Goal: Task Accomplishment & Management: Use online tool/utility

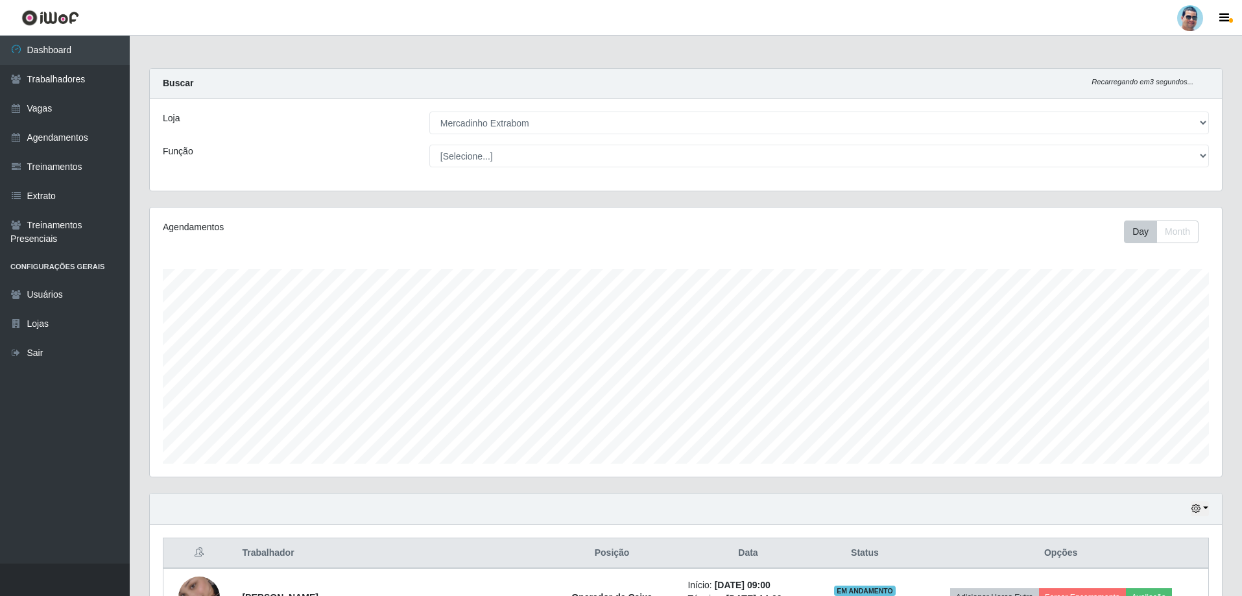
select select "175"
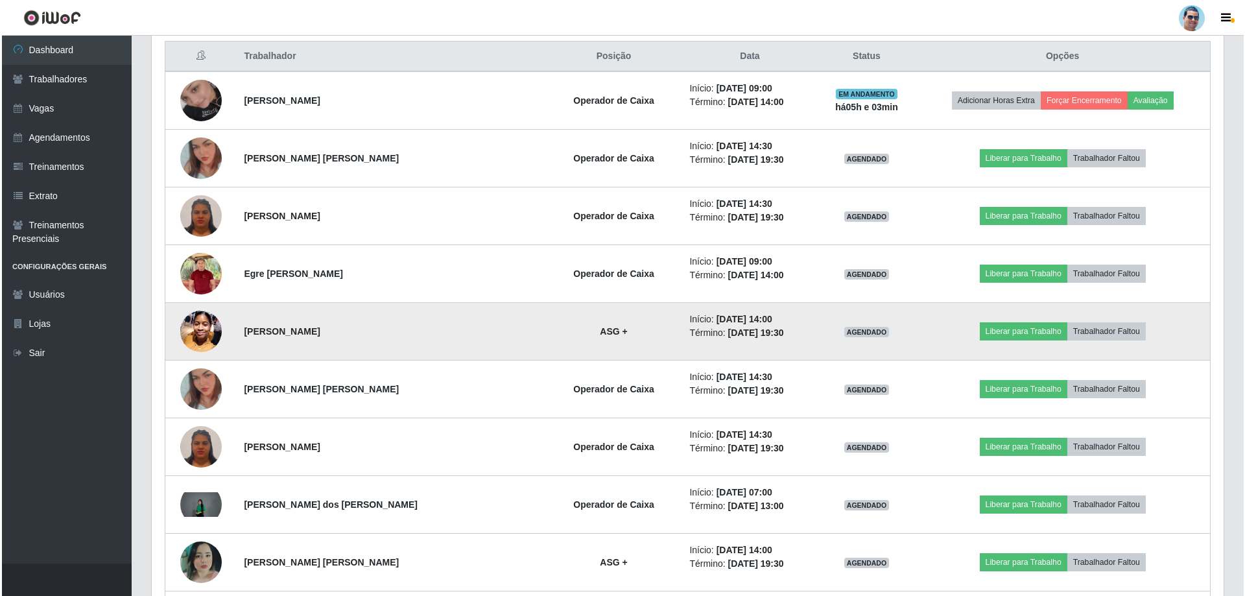
scroll to position [492, 0]
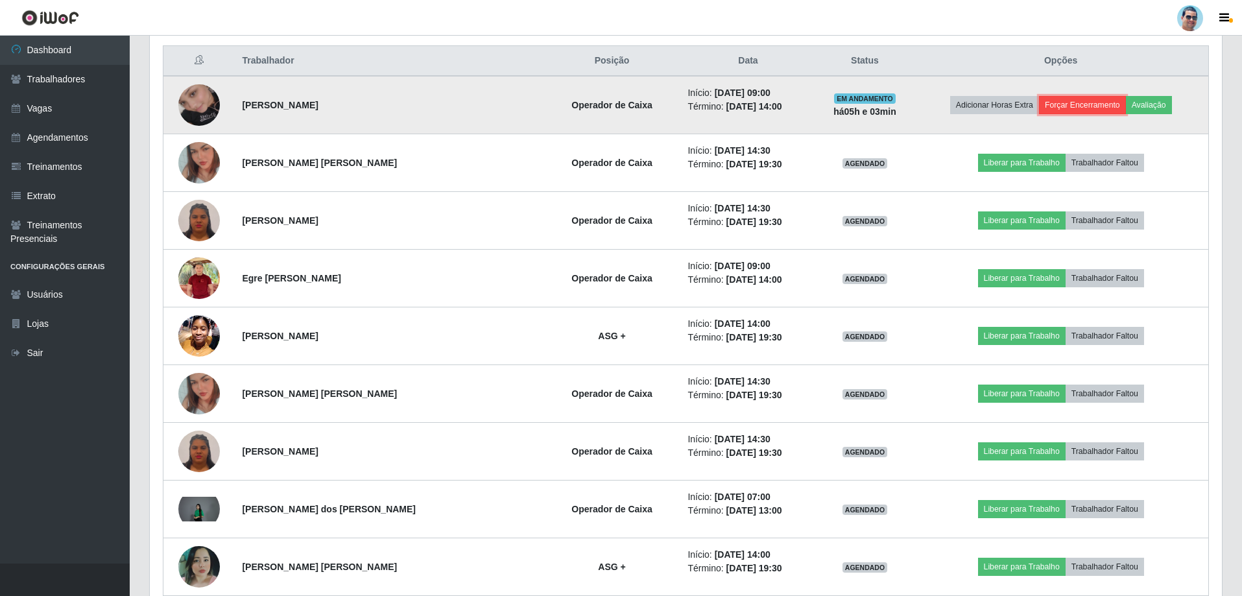
click at [1056, 104] on button "Forçar Encerramento" at bounding box center [1082, 105] width 87 height 18
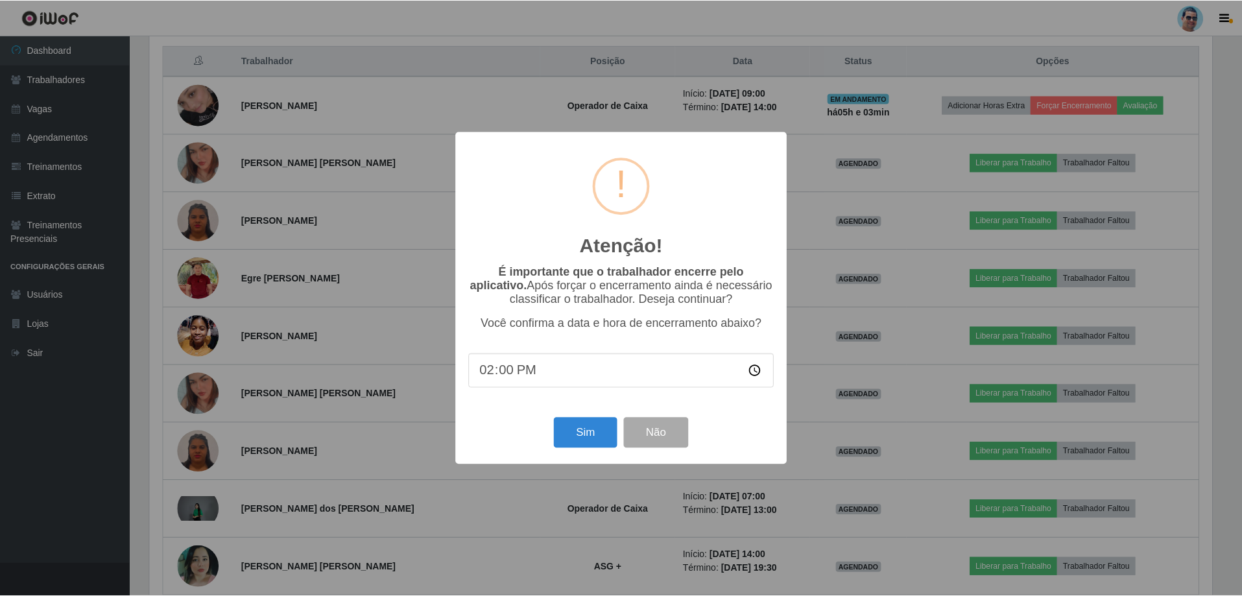
scroll to position [269, 1065]
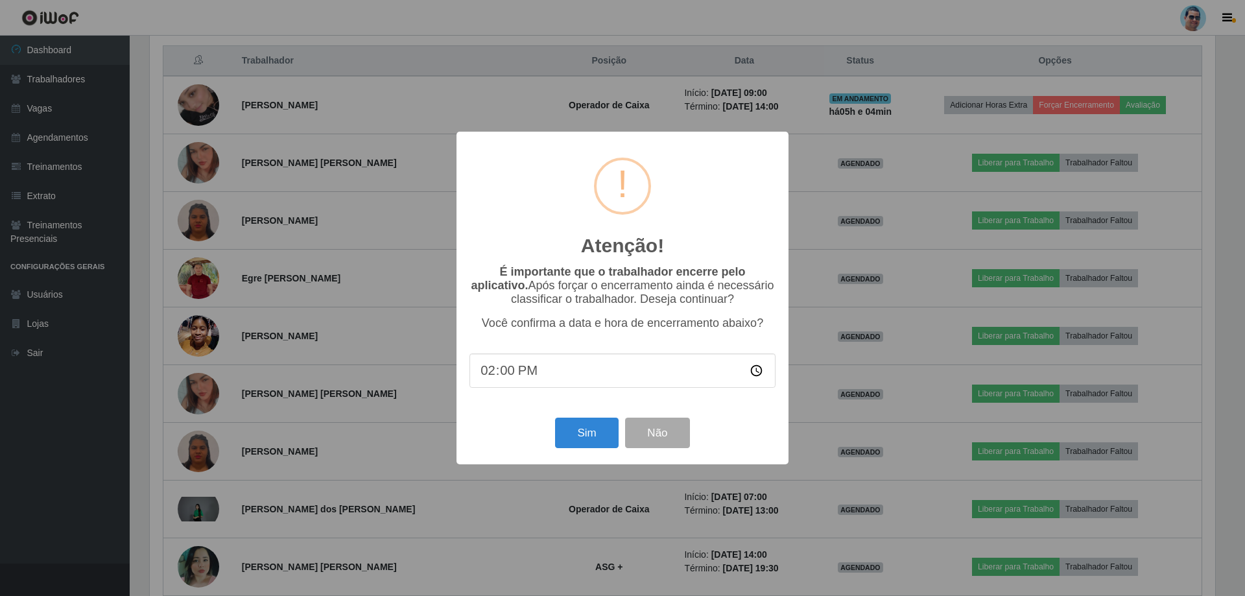
type input "14:05"
click at [570, 440] on button "Sim" at bounding box center [586, 433] width 63 height 30
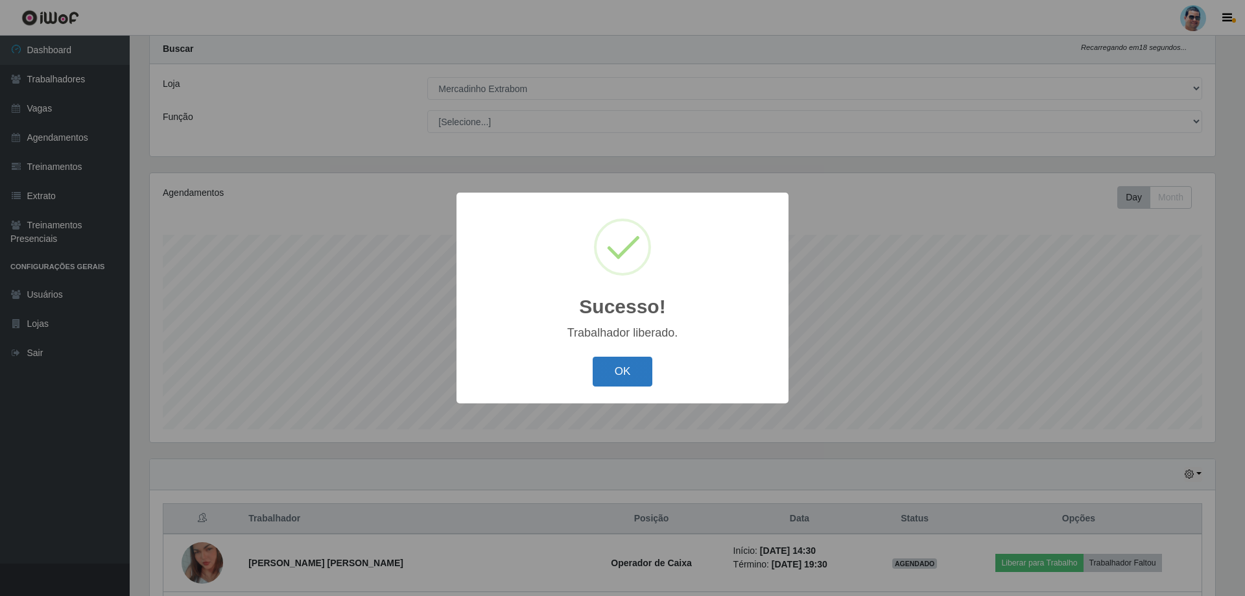
click at [608, 372] on button "OK" at bounding box center [623, 372] width 60 height 30
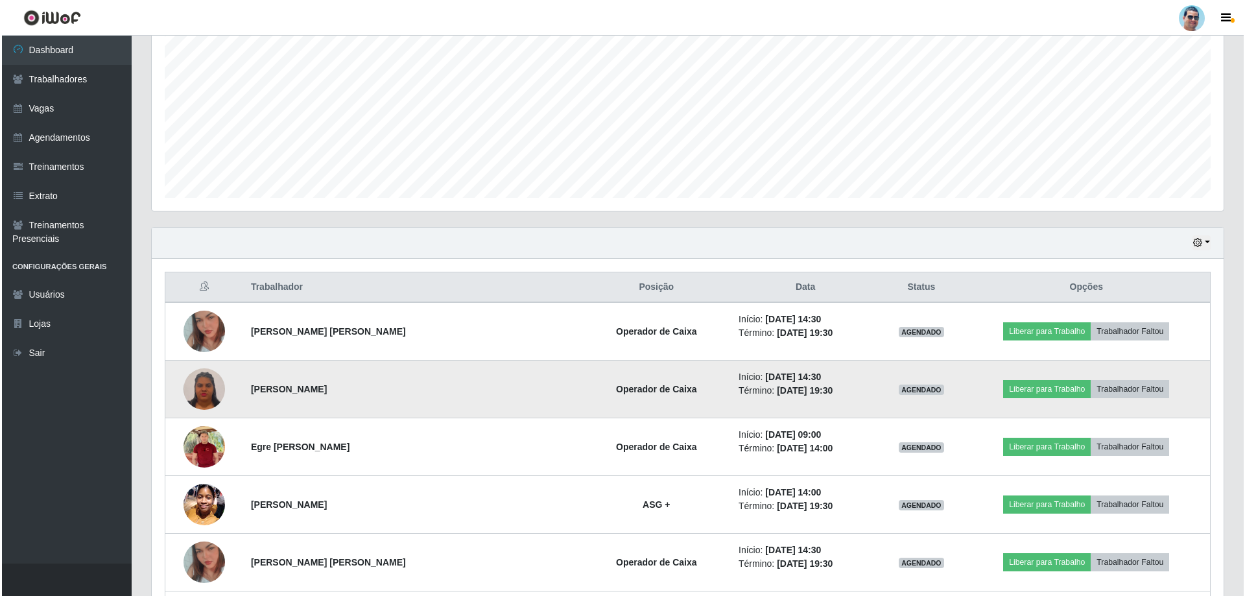
scroll to position [294, 0]
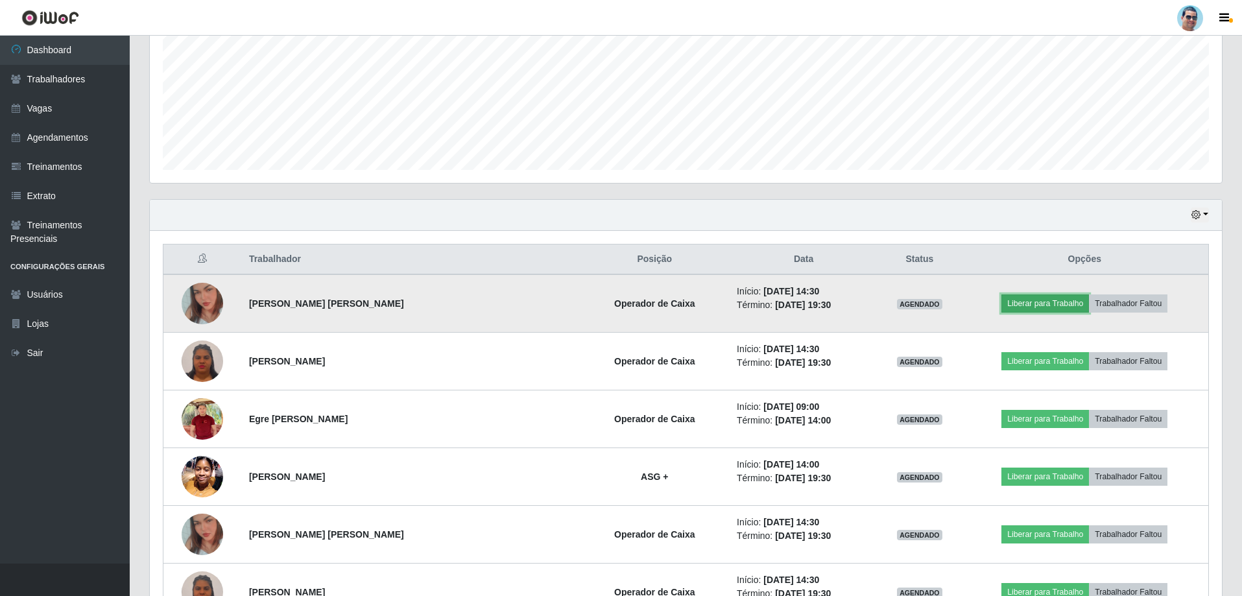
click at [1010, 308] on button "Liberar para Trabalho" at bounding box center [1045, 303] width 88 height 18
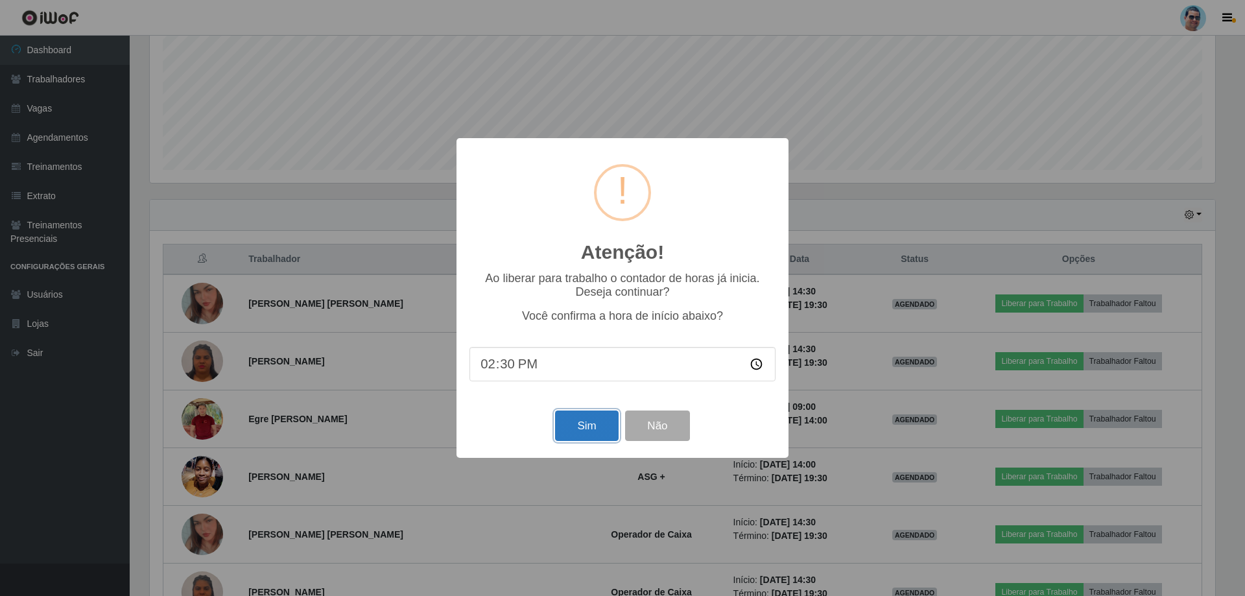
click at [567, 438] on button "Sim" at bounding box center [586, 425] width 63 height 30
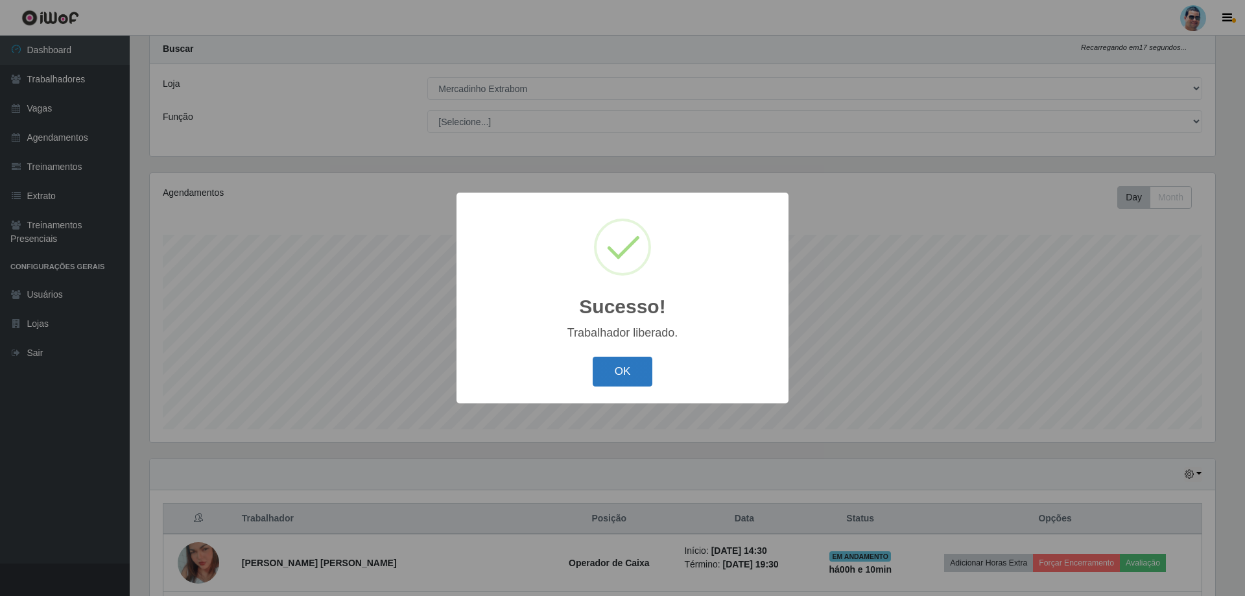
click at [624, 380] on button "OK" at bounding box center [623, 372] width 60 height 30
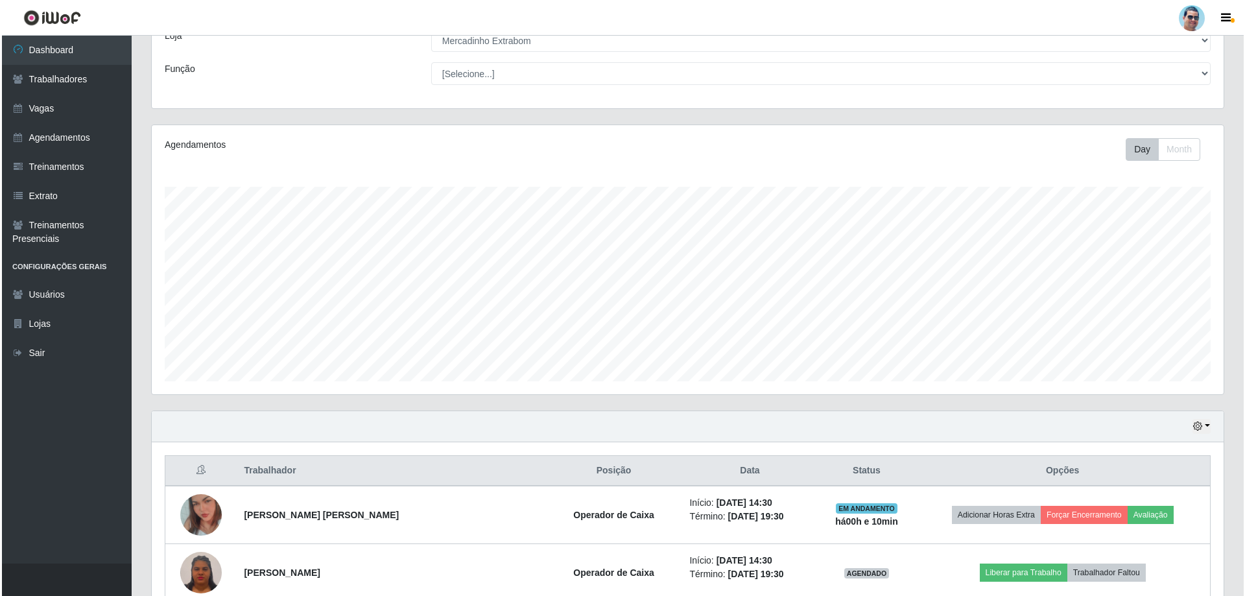
scroll to position [164, 0]
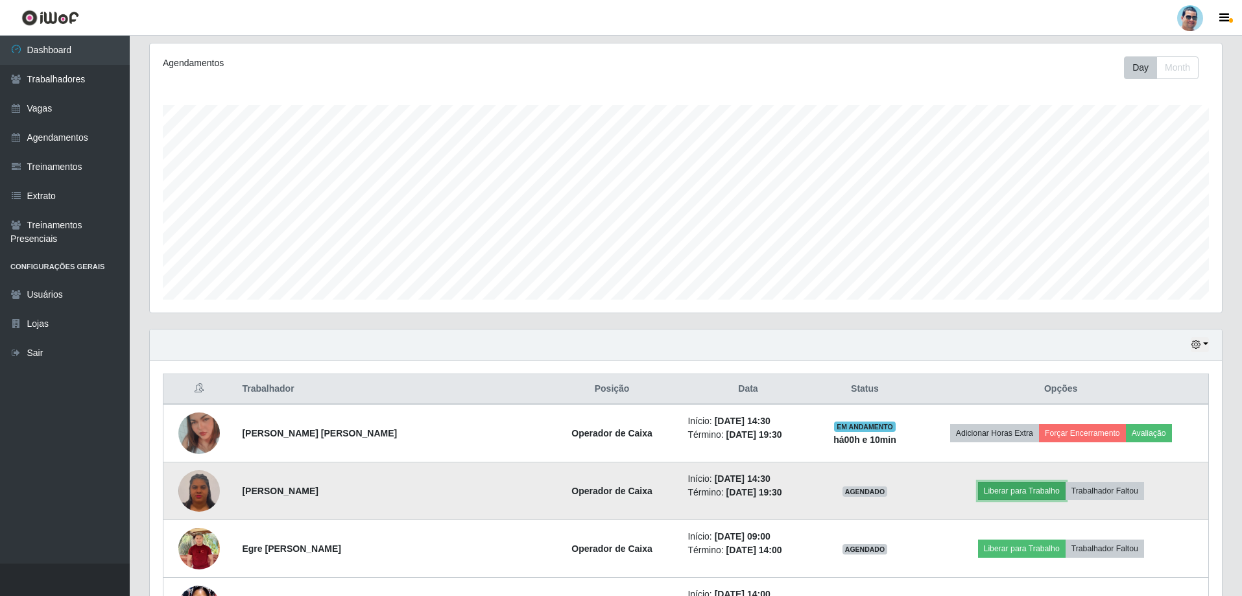
click at [991, 491] on button "Liberar para Trabalho" at bounding box center [1022, 491] width 88 height 18
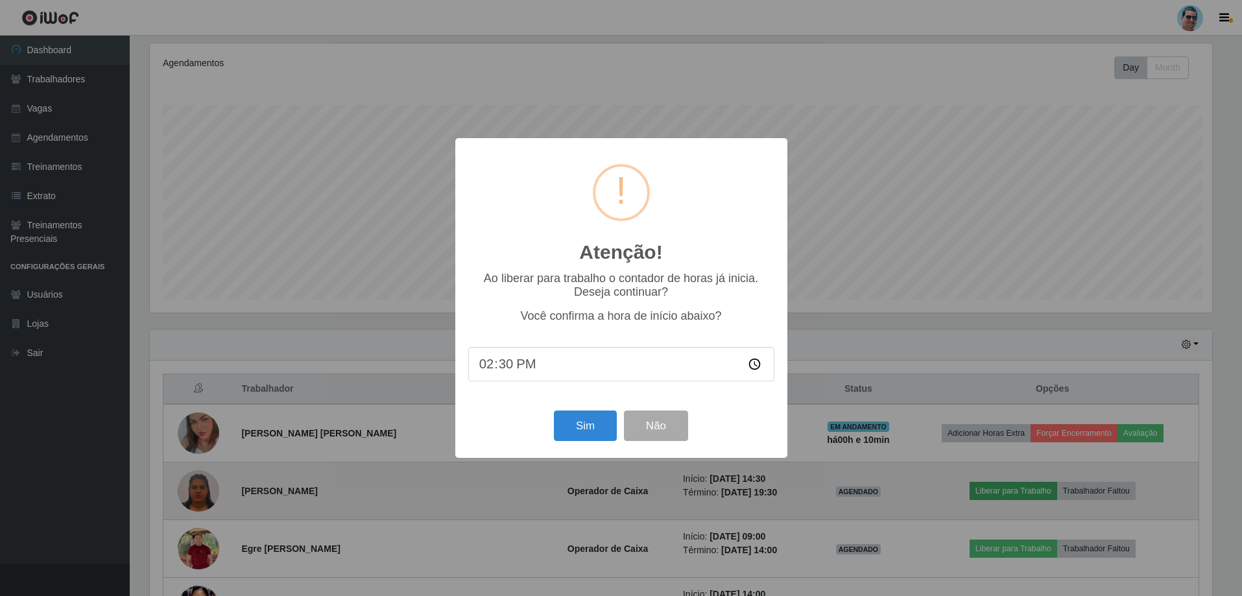
scroll to position [269, 1065]
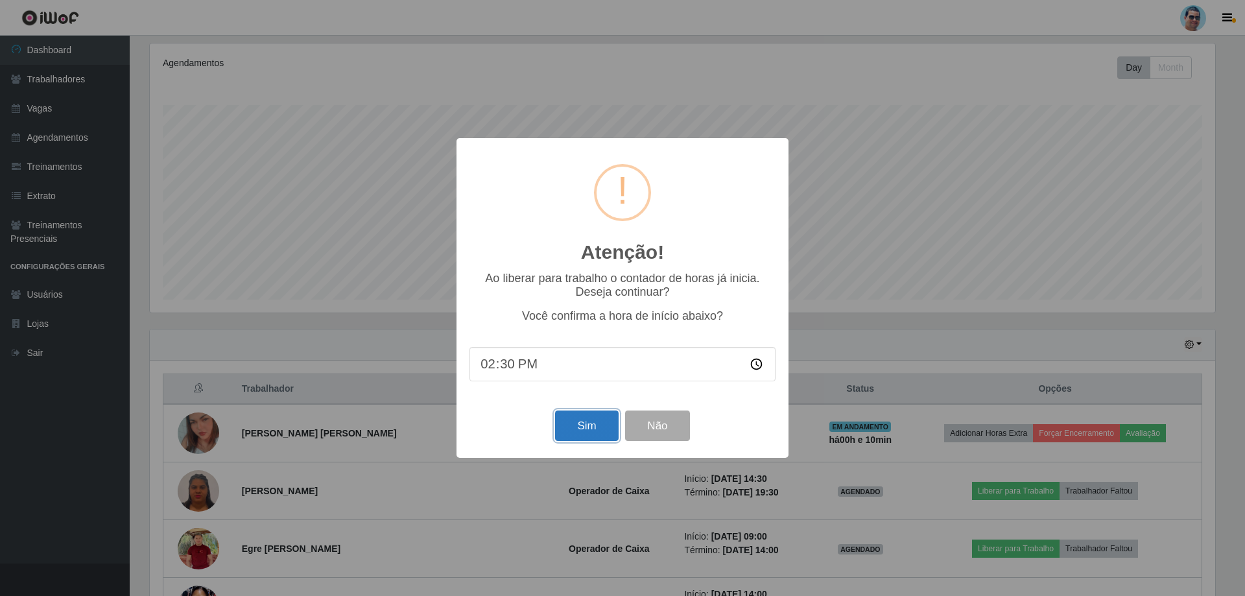
click at [579, 424] on button "Sim" at bounding box center [586, 425] width 63 height 30
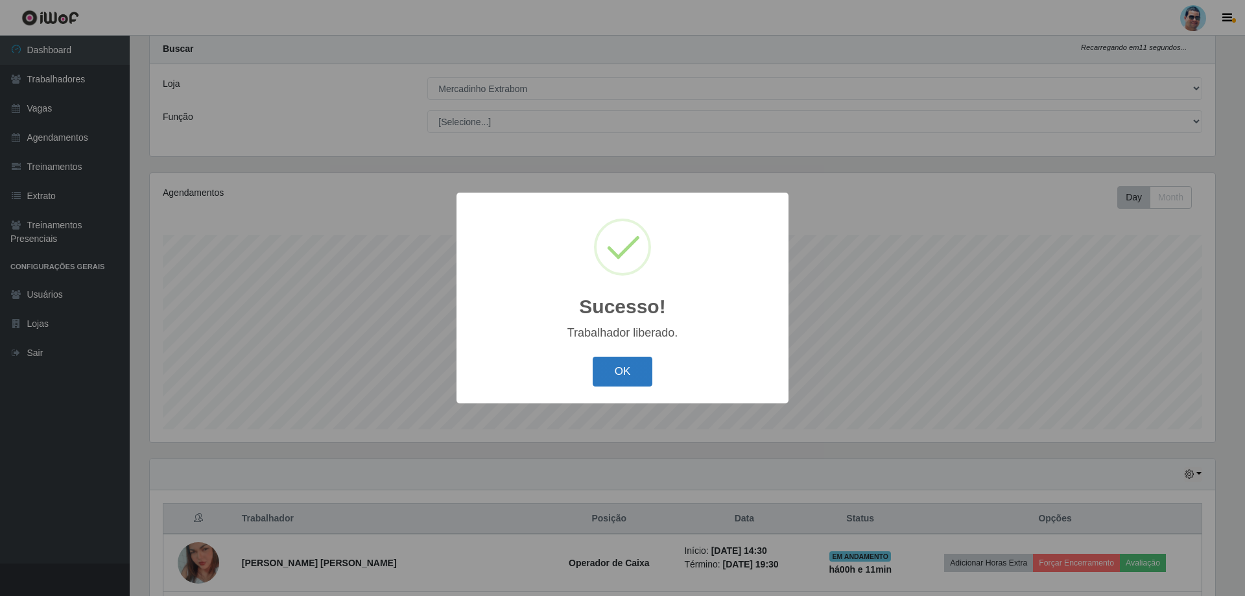
click at [628, 379] on button "OK" at bounding box center [623, 372] width 60 height 30
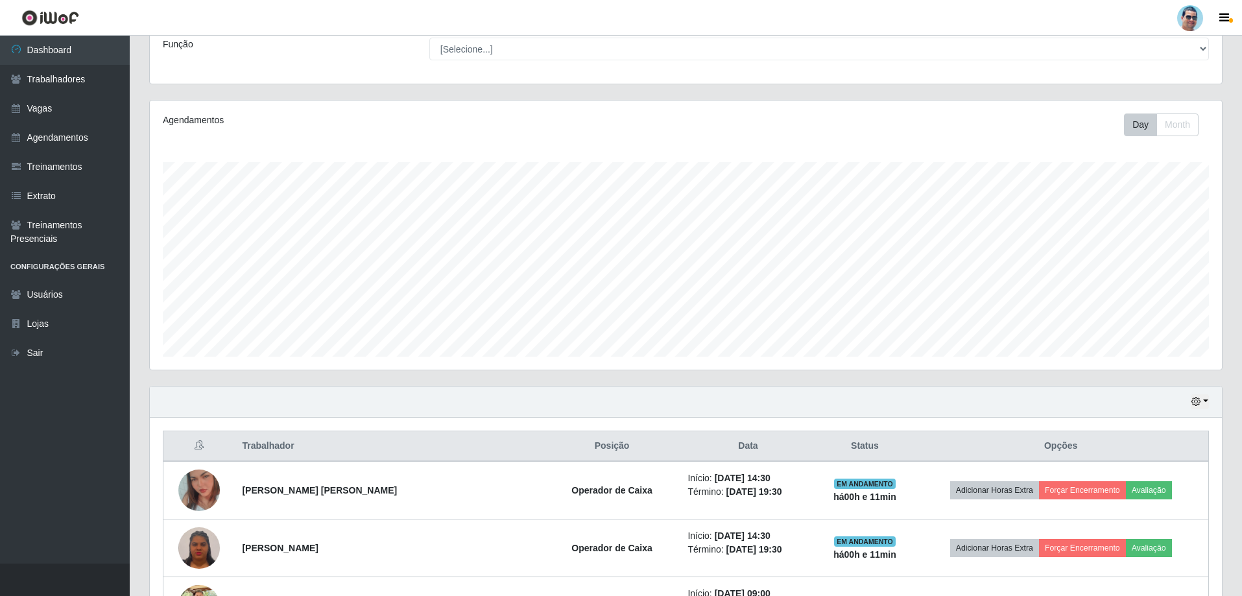
scroll to position [229, 0]
